Goal: Use online tool/utility

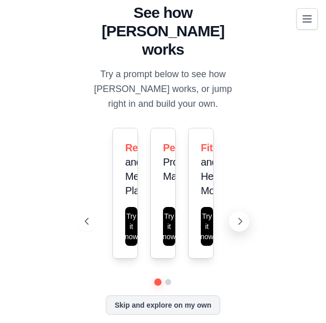
click at [237, 216] on icon at bounding box center [240, 221] width 10 height 10
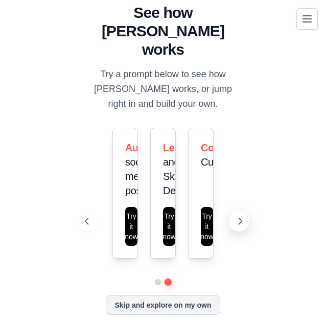
click at [237, 216] on icon at bounding box center [240, 221] width 10 height 10
click at [303, 27] on button "Toggle navigation" at bounding box center [306, 18] width 21 height 21
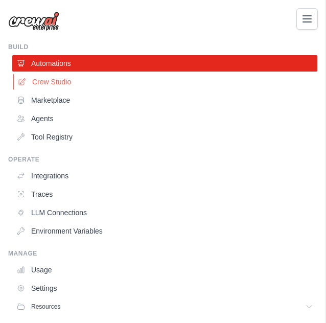
click at [50, 82] on link "Crew Studio" at bounding box center [165, 82] width 305 height 16
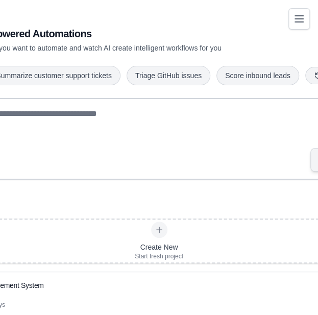
click at [68, 26] on div "Build AI Powered Automations Describe what you want to automate and watch AI cr…" at bounding box center [159, 172] width 439 height 324
